Goal: Find contact information: Find contact information

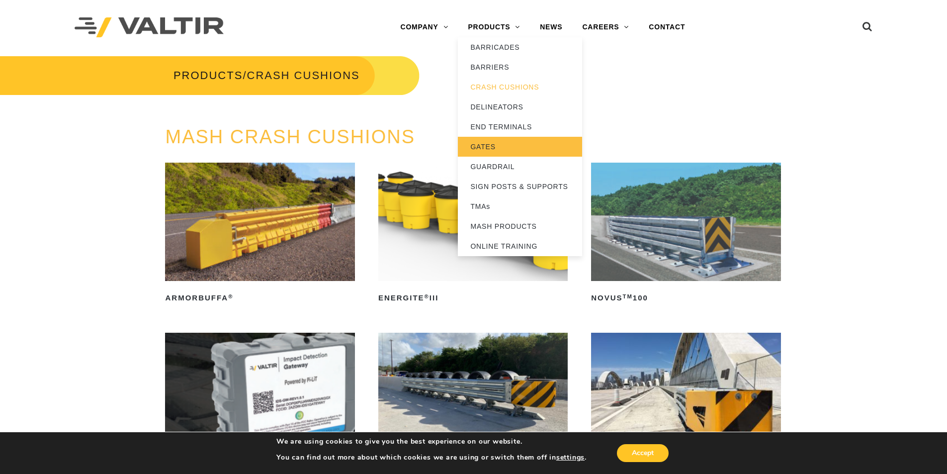
click at [506, 140] on link "GATES" at bounding box center [520, 147] width 124 height 20
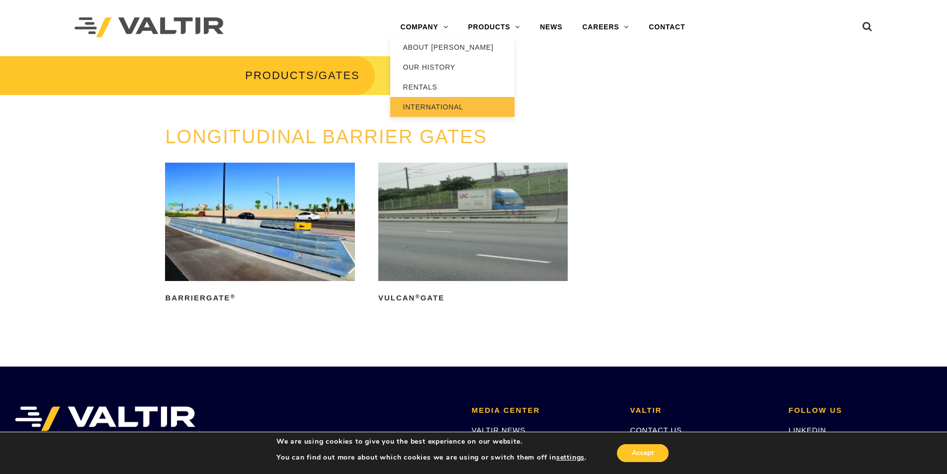
click at [422, 105] on link "INTERNATIONAL" at bounding box center [452, 107] width 124 height 20
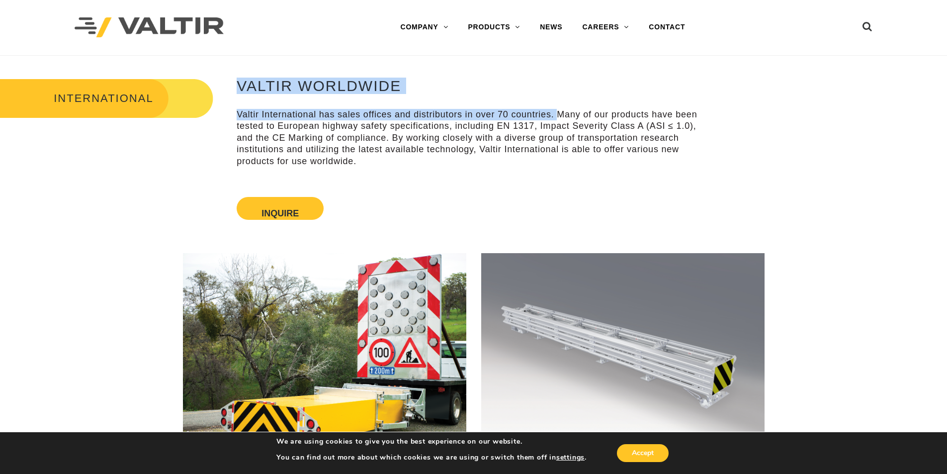
drag, startPoint x: 230, startPoint y: 110, endPoint x: 558, endPoint y: 120, distance: 327.8
click at [558, 120] on div "INTERNATIONAL VALTIR WORLDWIDE Valtir International has sales offices and distr…" at bounding box center [473, 151] width 947 height 147
click at [557, 119] on p "Valtir International has sales offices and distributors in over 70 countries. M…" at bounding box center [474, 138] width 474 height 58
drag, startPoint x: 224, startPoint y: 117, endPoint x: 552, endPoint y: 118, distance: 328.6
click at [552, 118] on div "INTERNATIONAL VALTIR WORLDWIDE Valtir International has sales offices and distr…" at bounding box center [473, 151] width 947 height 147
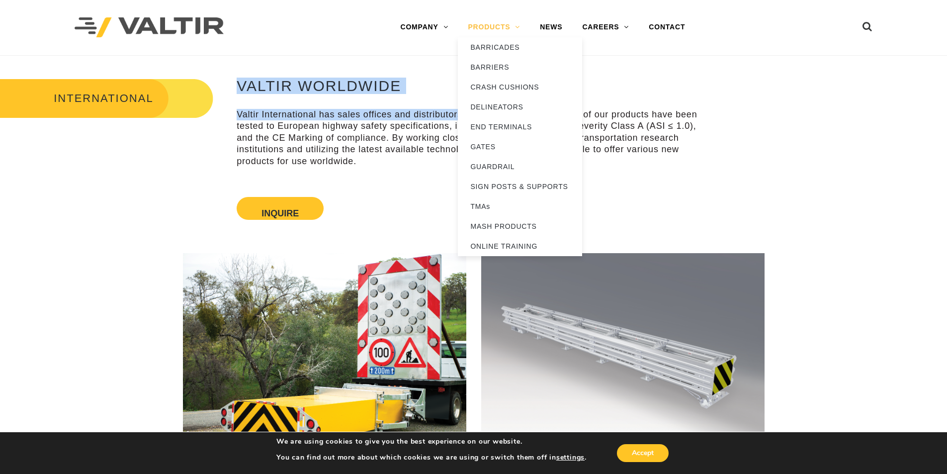
click at [503, 24] on link "PRODUCTS" at bounding box center [494, 27] width 72 height 20
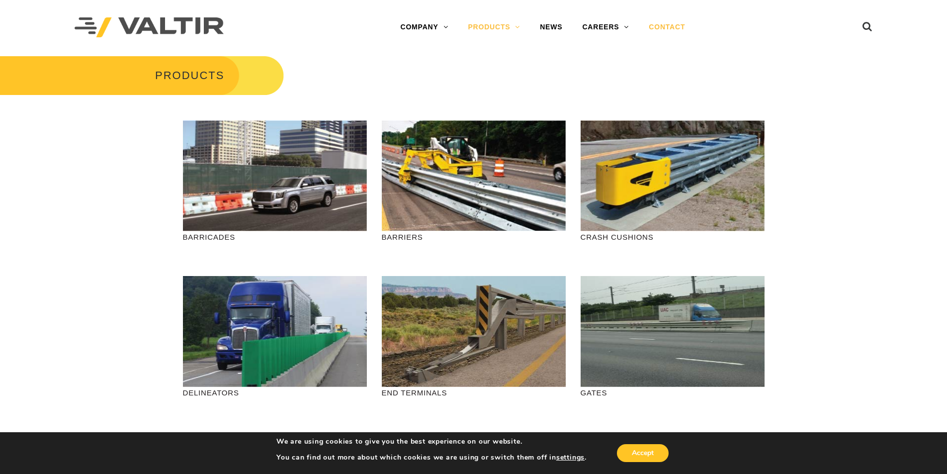
click at [658, 25] on link "CONTACT" at bounding box center [667, 27] width 56 height 20
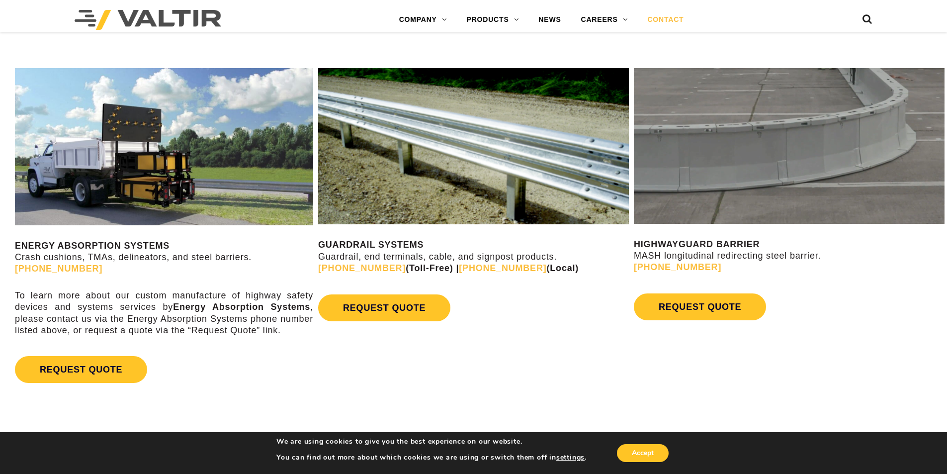
scroll to position [547, 0]
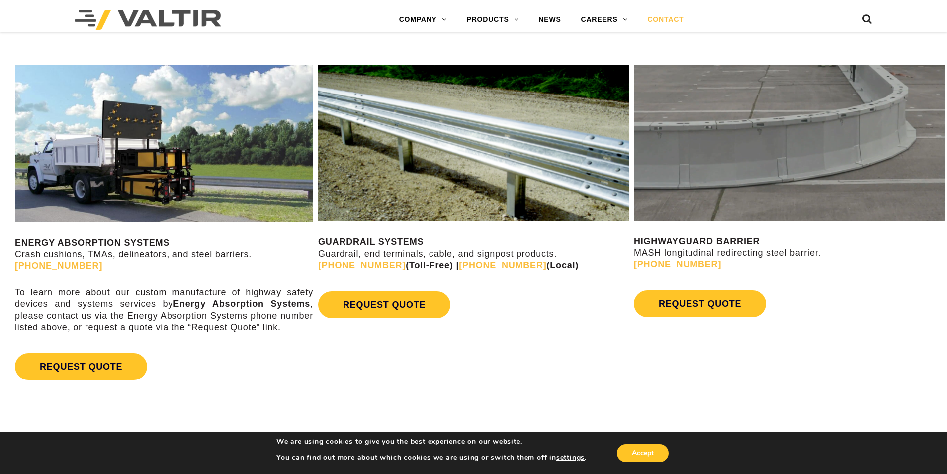
drag, startPoint x: 842, startPoint y: 254, endPoint x: 634, endPoint y: 241, distance: 208.2
click at [634, 241] on p "HIGHWAYGUARD BARRIER MASH longitudinal redirecting steel barrier. (888) 323-6374" at bounding box center [789, 253] width 311 height 35
